Goal: Information Seeking & Learning: Learn about a topic

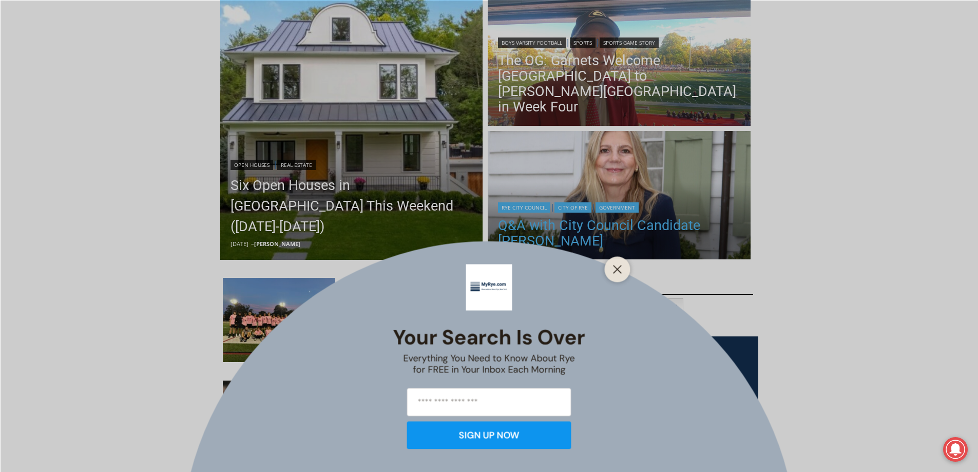
scroll to position [205, 0]
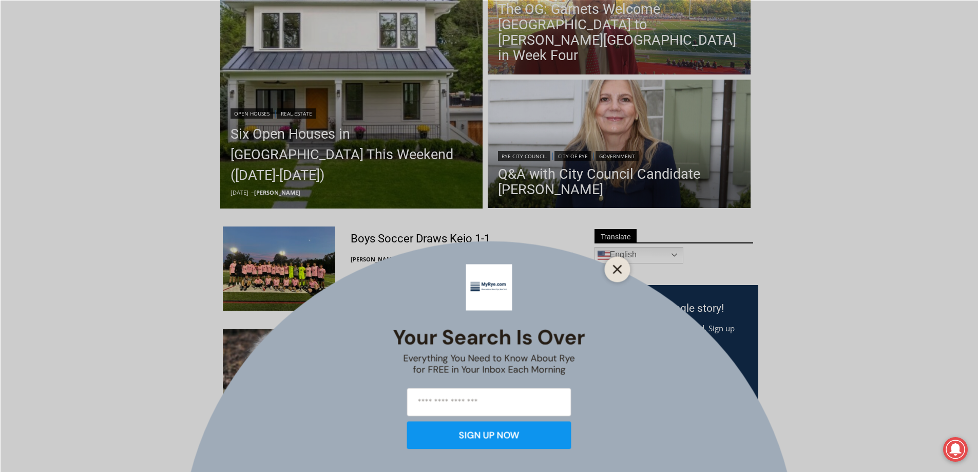
click at [621, 270] on icon "Close" at bounding box center [617, 268] width 9 height 9
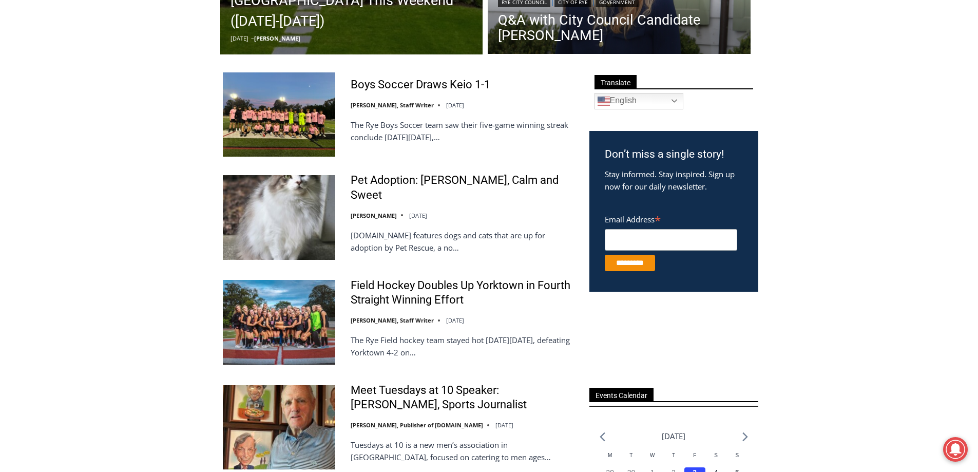
scroll to position [411, 0]
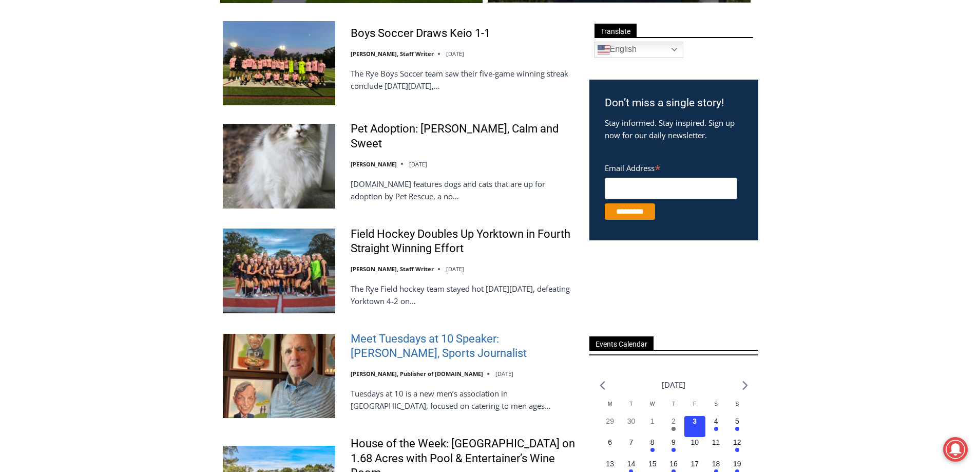
click at [397, 332] on link "Meet Tuesdays at 10 Speaker: [PERSON_NAME], Sports Journalist" at bounding box center [463, 346] width 225 height 29
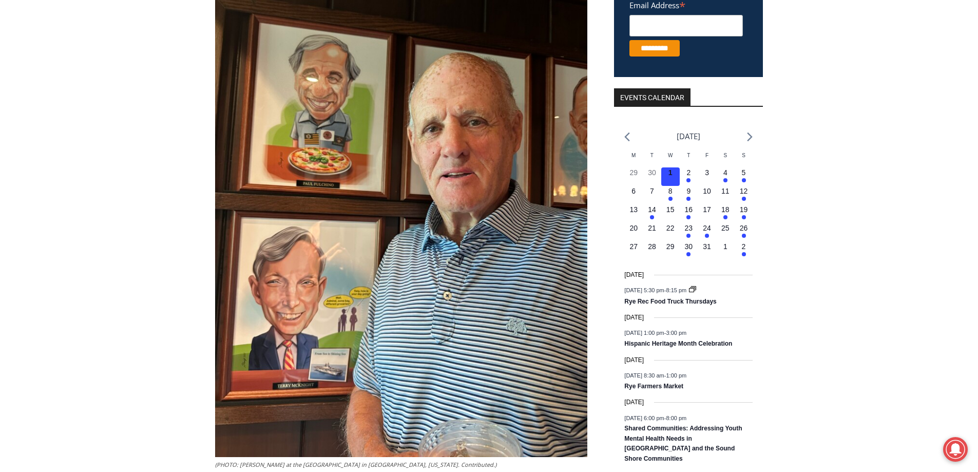
scroll to position [257, 0]
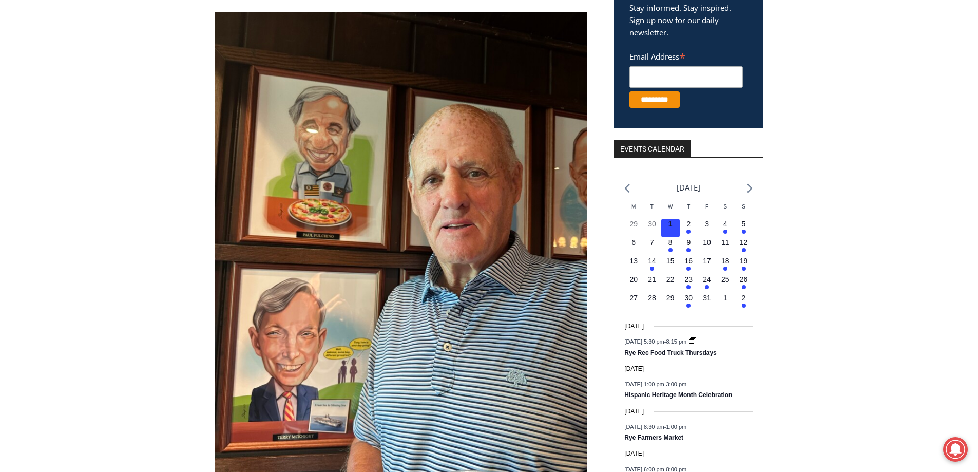
click at [355, 225] on img at bounding box center [401, 260] width 372 height 497
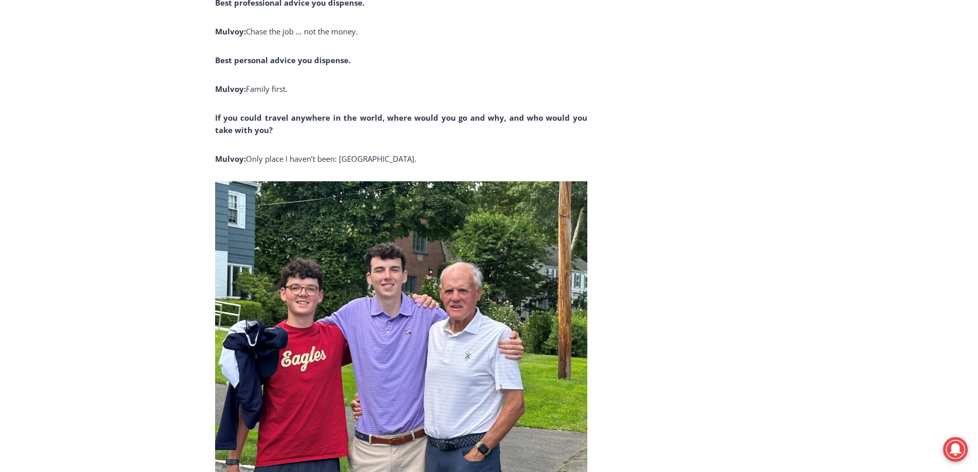
scroll to position [1386, 0]
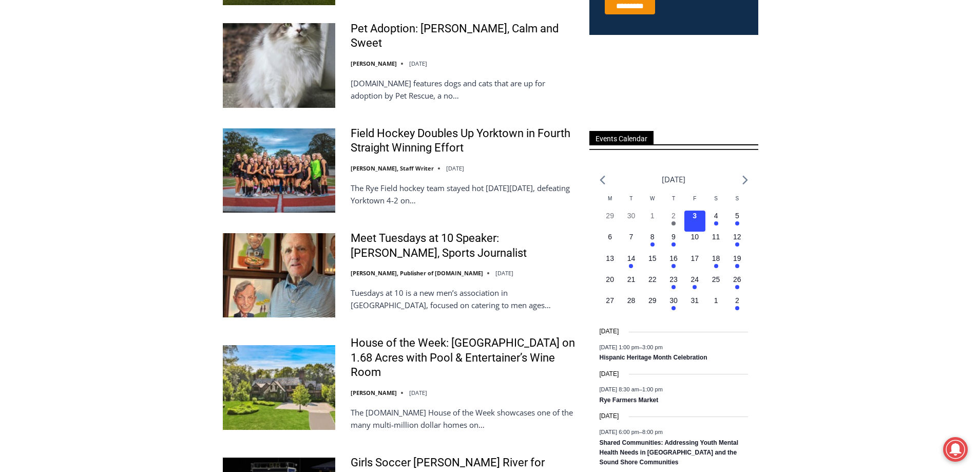
scroll to position [668, 0]
